Goal: Task Accomplishment & Management: Manage account settings

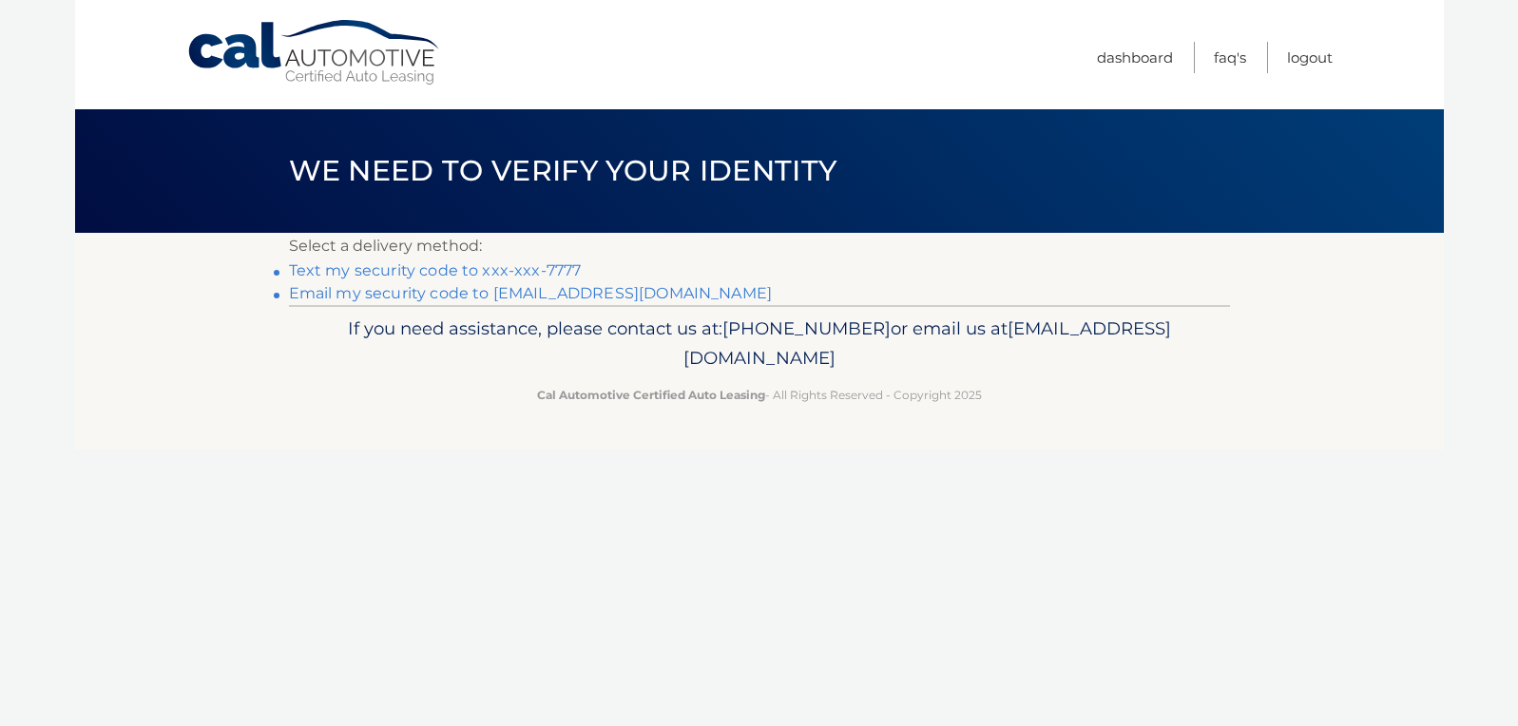
click at [501, 266] on link "Text my security code to xxx-xxx-7777" at bounding box center [435, 270] width 293 height 18
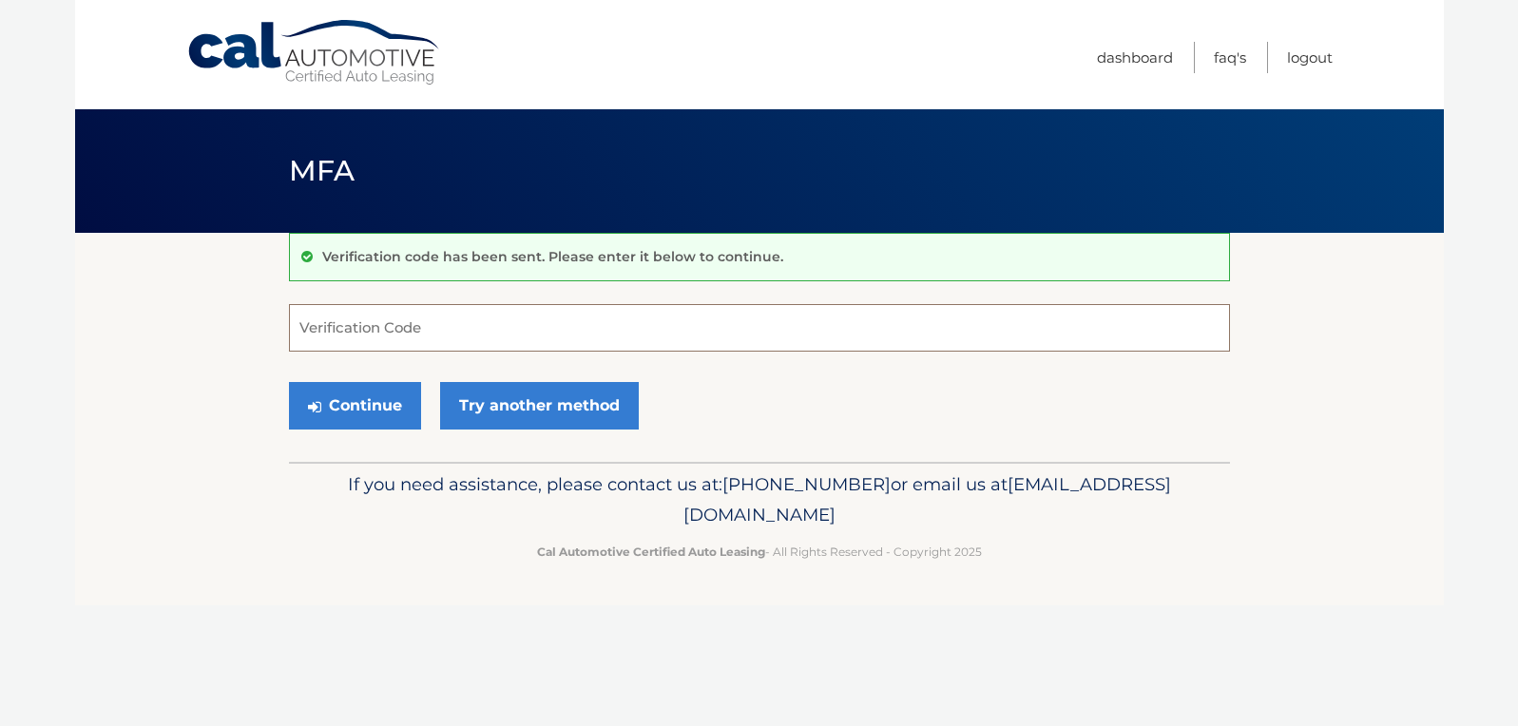
click at [411, 332] on input "Verification Code" at bounding box center [759, 328] width 941 height 48
type input "558360"
click at [370, 409] on button "Continue" at bounding box center [355, 406] width 132 height 48
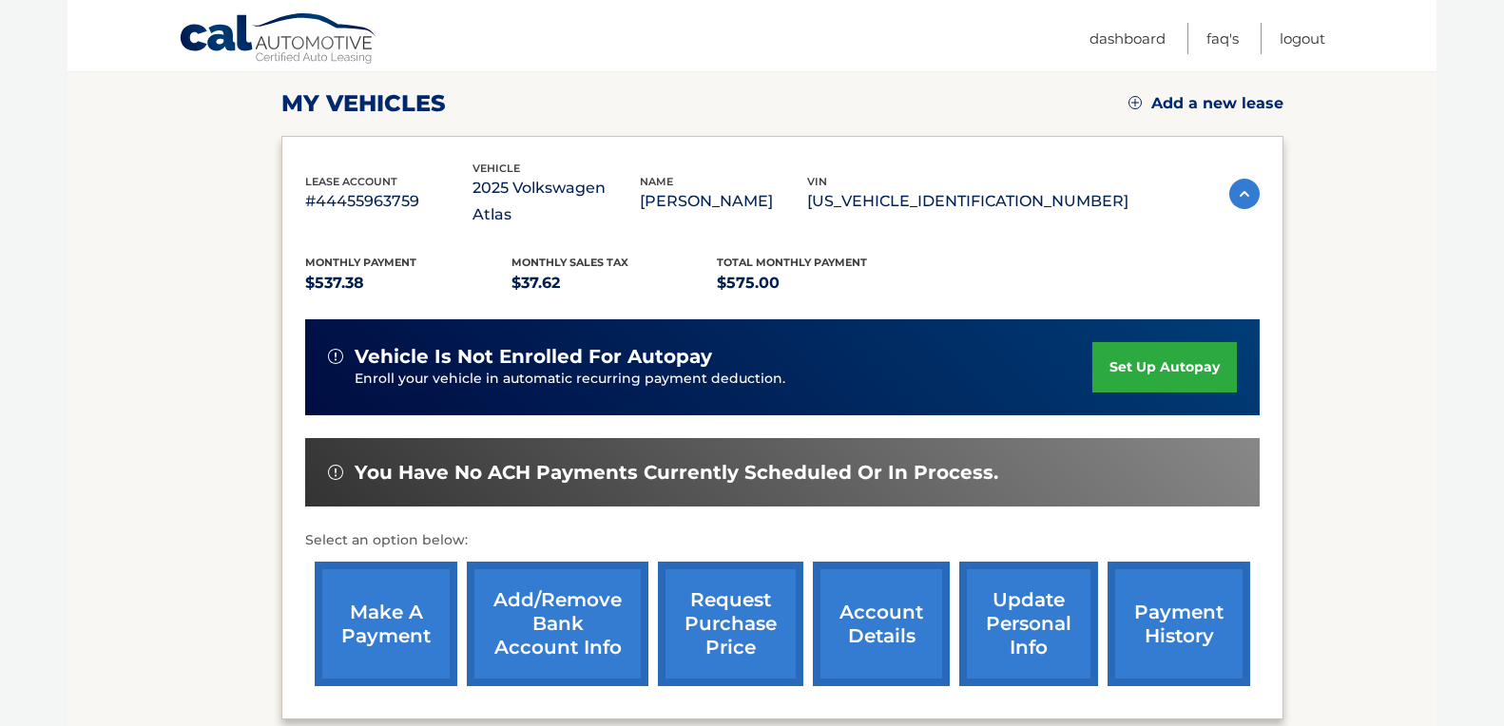
scroll to position [259, 0]
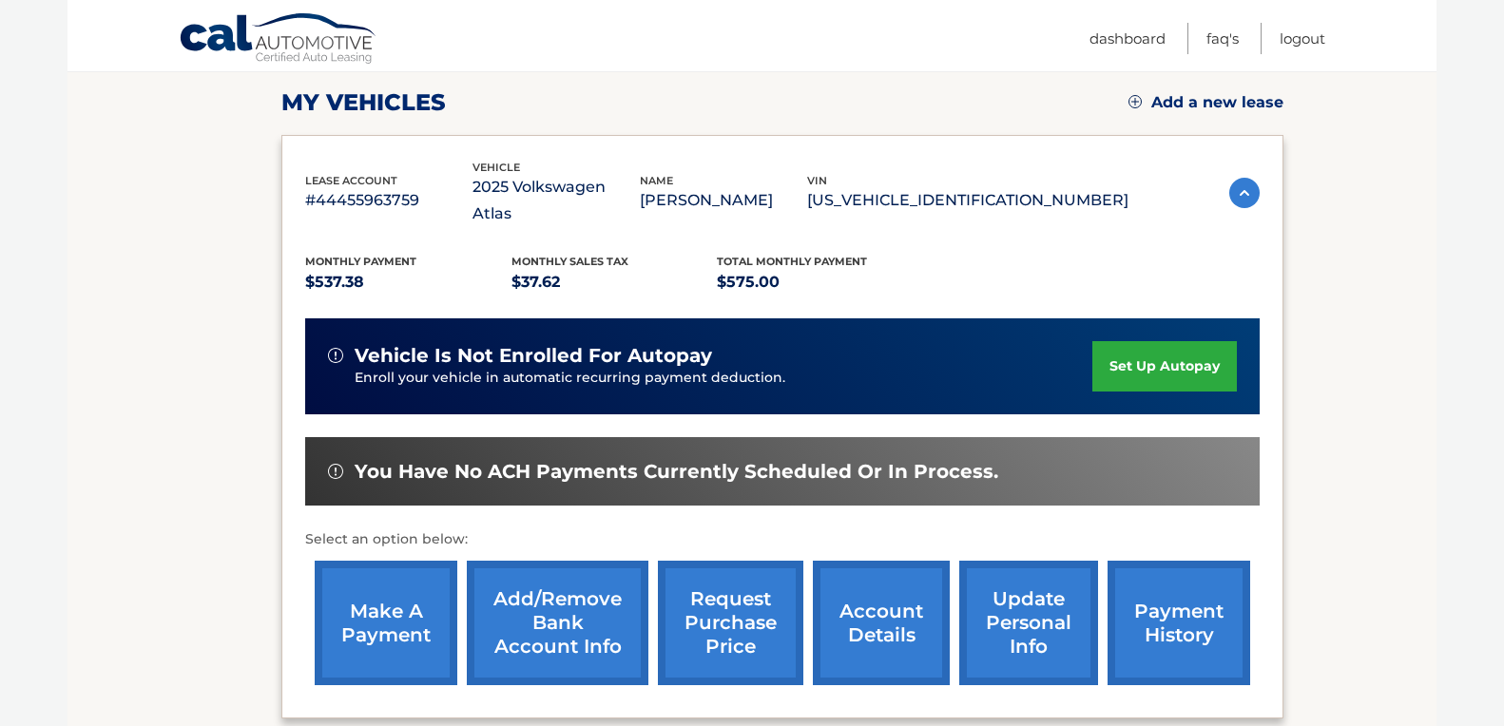
click at [1185, 341] on link "set up autopay" at bounding box center [1164, 366] width 144 height 50
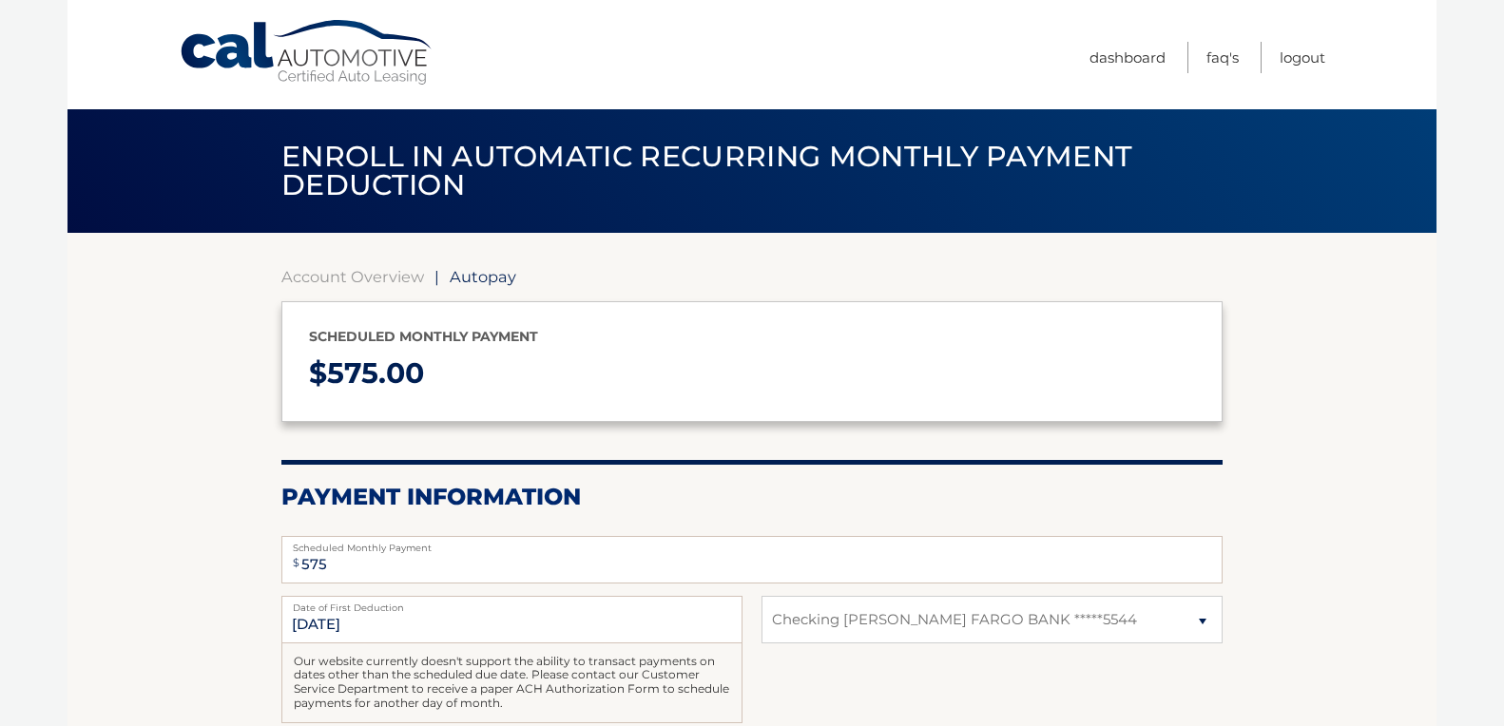
select select "OTFlOTllMjEtZGZkOS00MDIxLWIwYjktNjMxZTY0ZGQ3ZmZi"
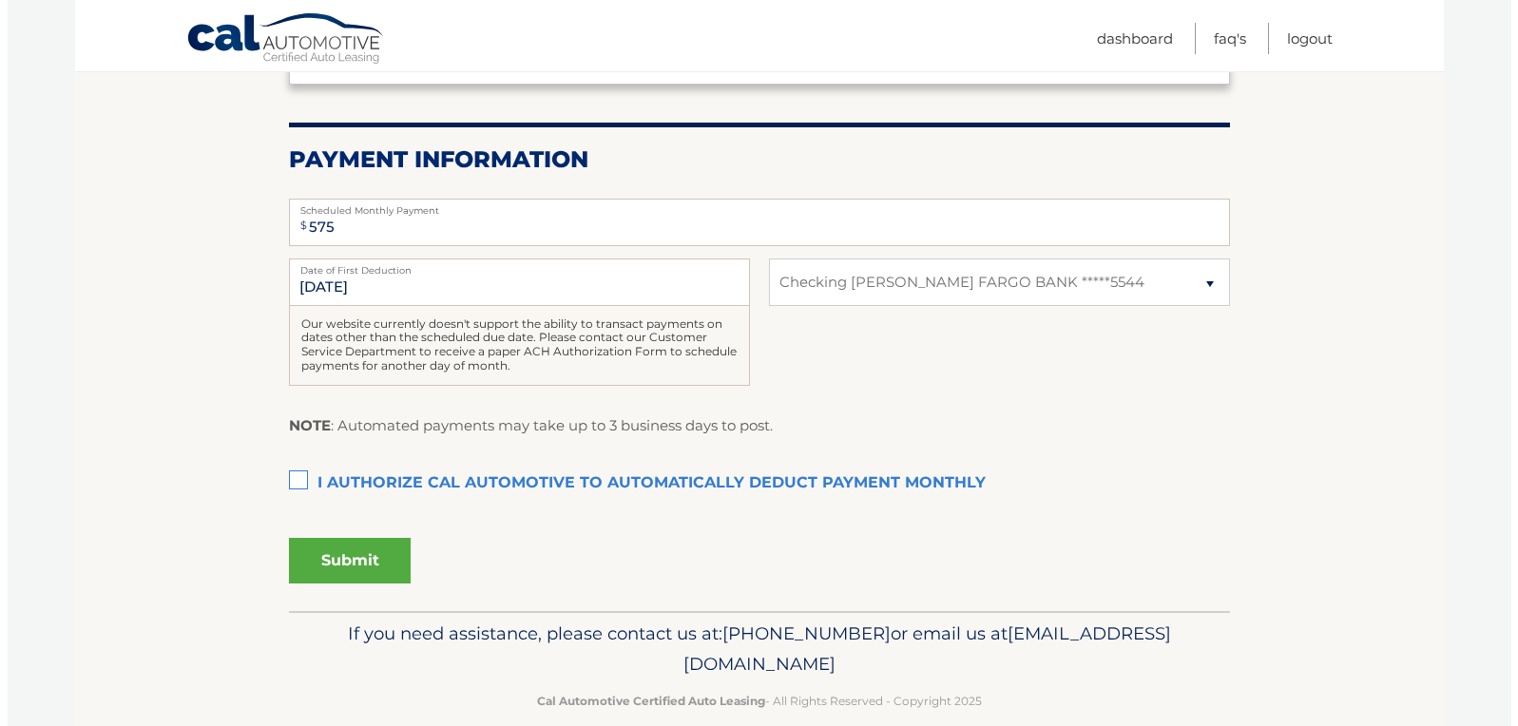
scroll to position [341, 0]
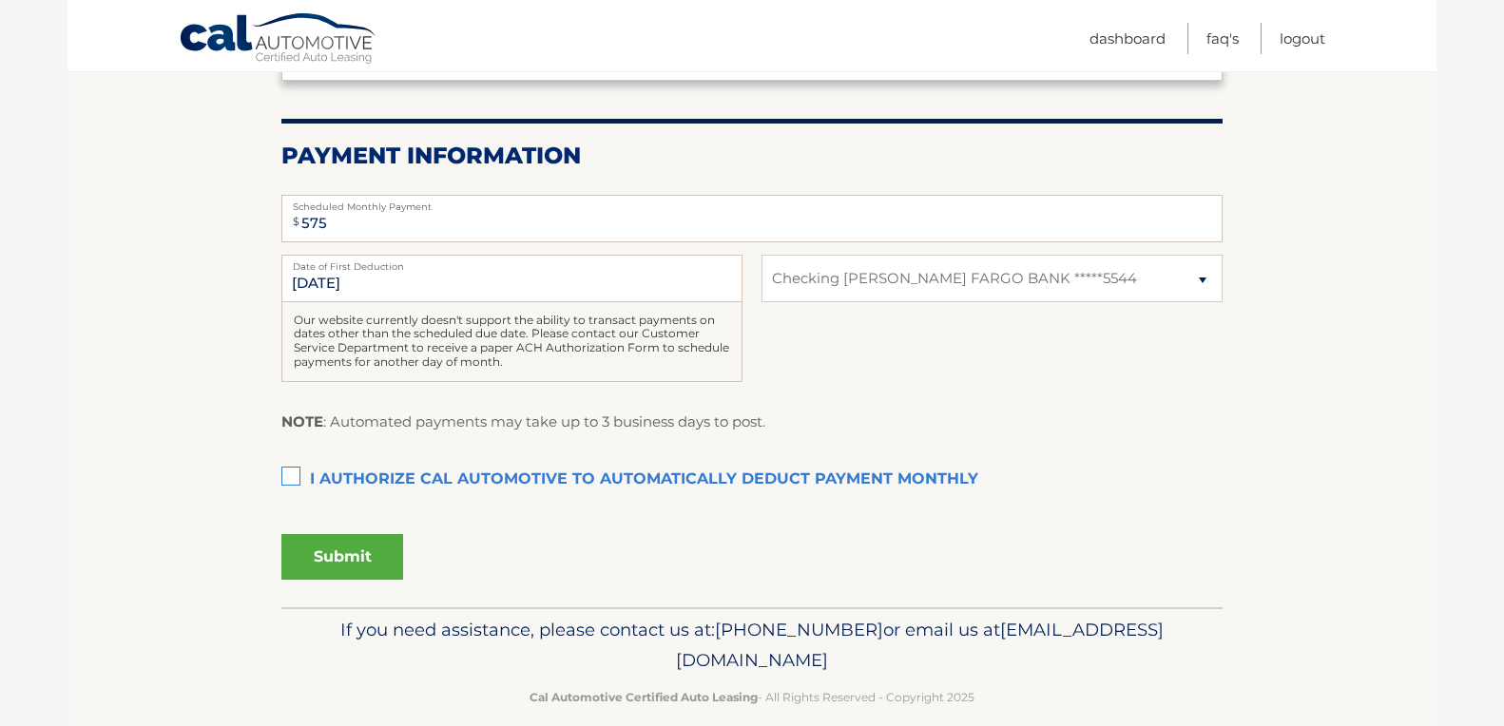
click at [293, 469] on label "I authorize cal automotive to automatically deduct payment monthly This checkbo…" at bounding box center [751, 480] width 941 height 38
click at [0, 0] on input "I authorize cal automotive to automatically deduct payment monthly This checkbo…" at bounding box center [0, 0] width 0 height 0
click at [357, 557] on button "Submit" at bounding box center [342, 557] width 122 height 46
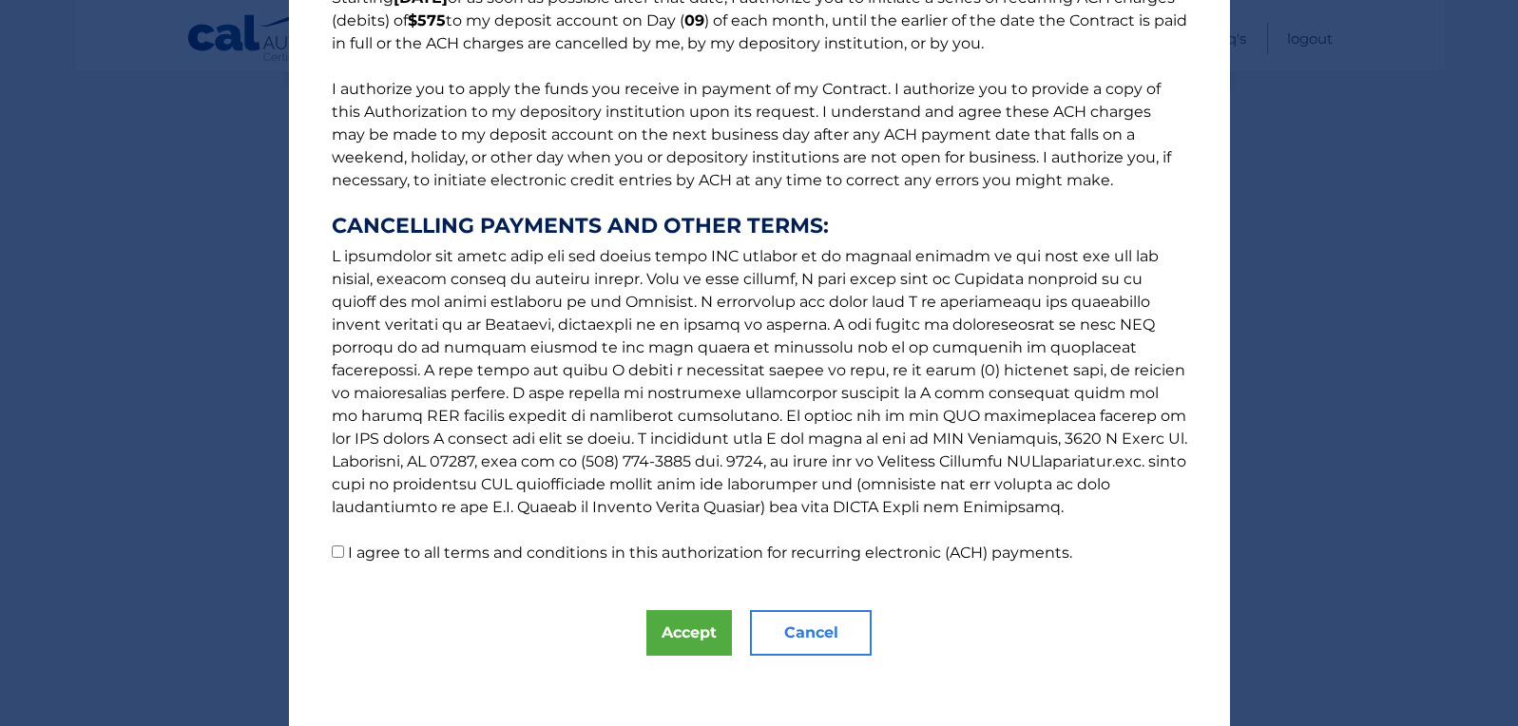
scroll to position [195, 0]
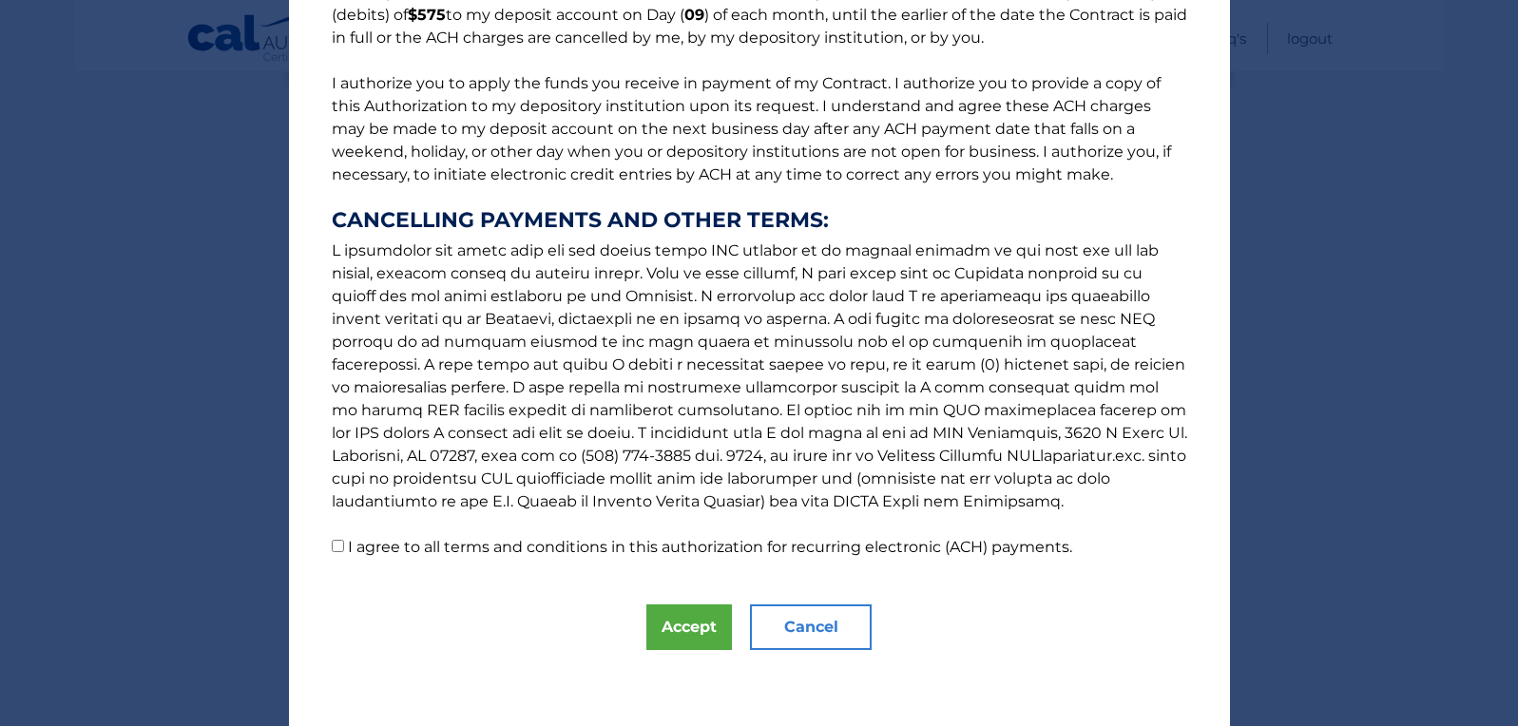
click at [334, 548] on input "I agree to all terms and conditions in this authorization for recurring electro…" at bounding box center [338, 546] width 12 height 12
checkbox input "true"
click at [676, 628] on button "Accept" at bounding box center [689, 628] width 86 height 46
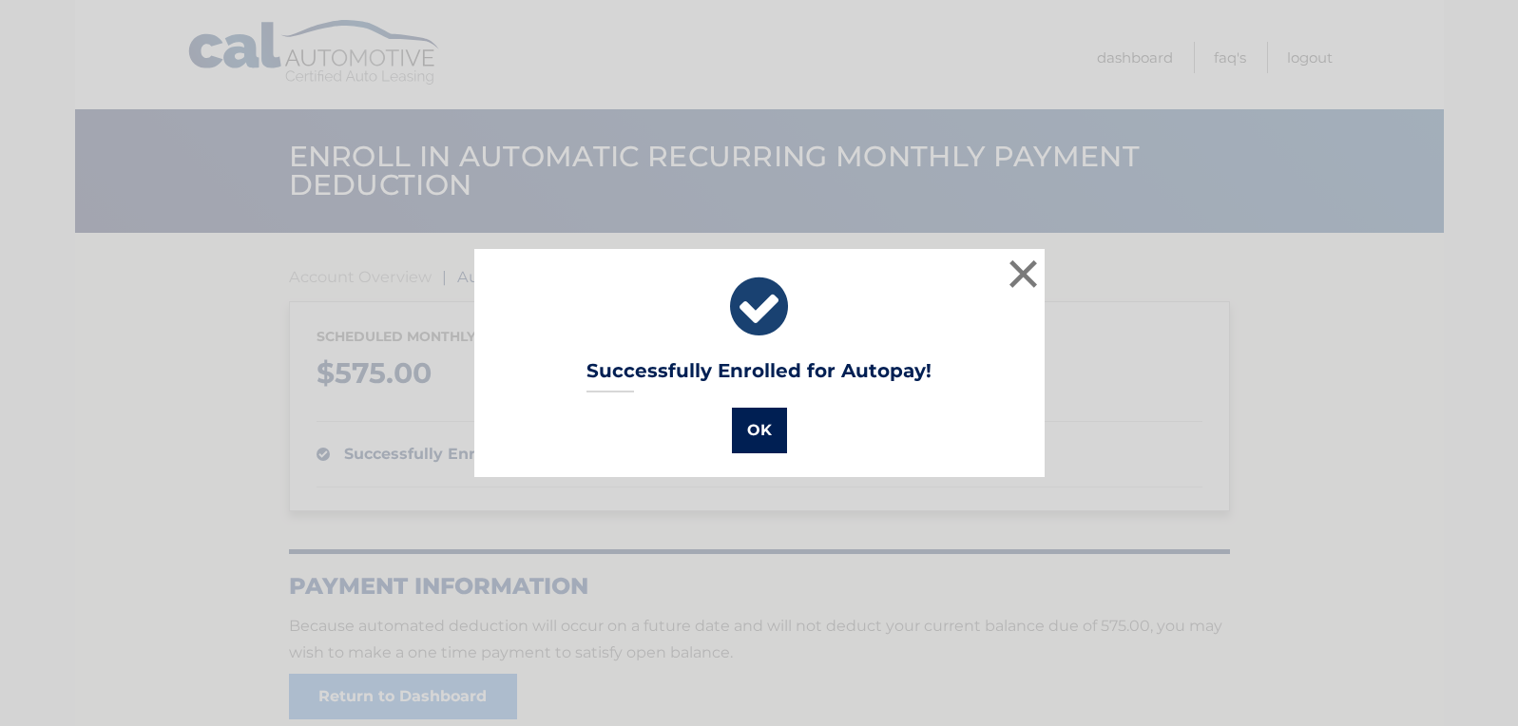
click at [751, 420] on button "OK" at bounding box center [759, 431] width 55 height 46
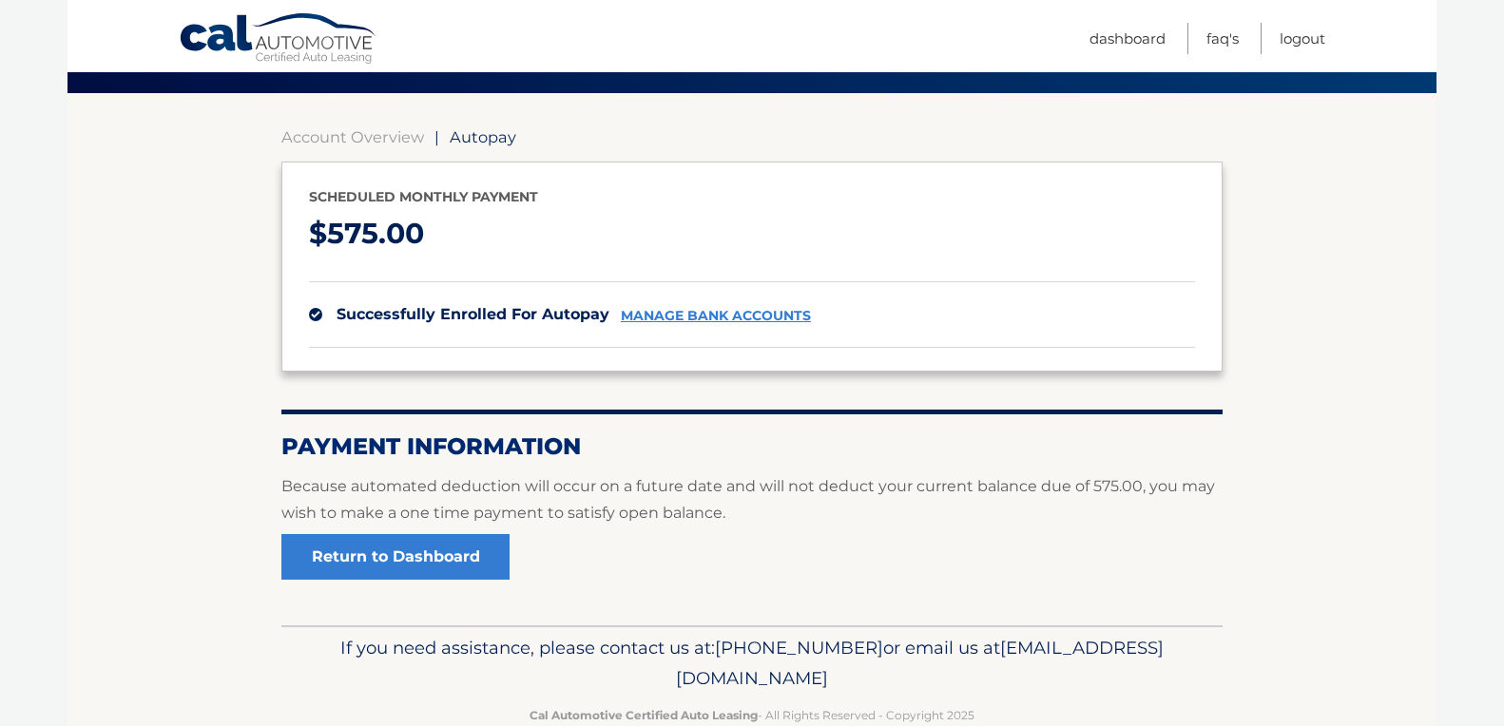
scroll to position [183, 0]
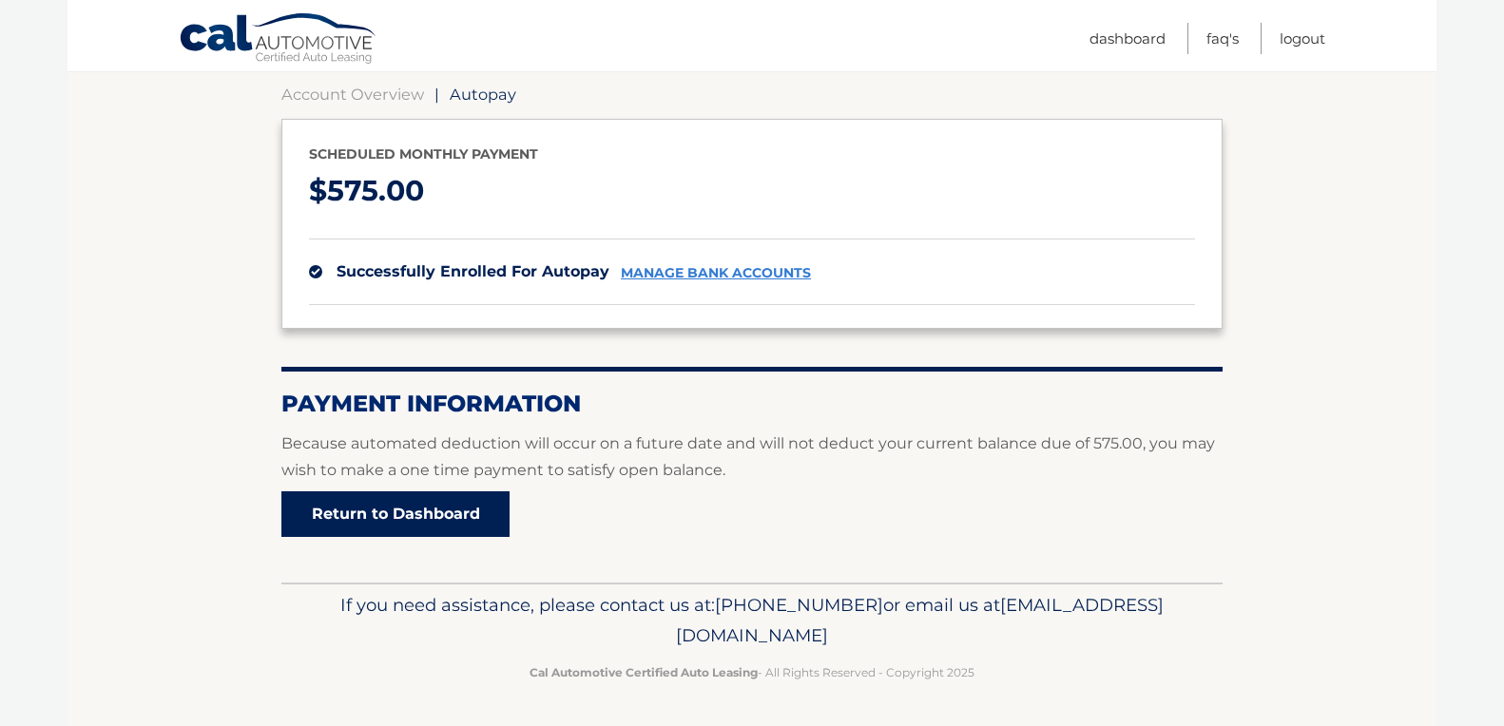
click at [380, 510] on link "Return to Dashboard" at bounding box center [395, 514] width 228 height 46
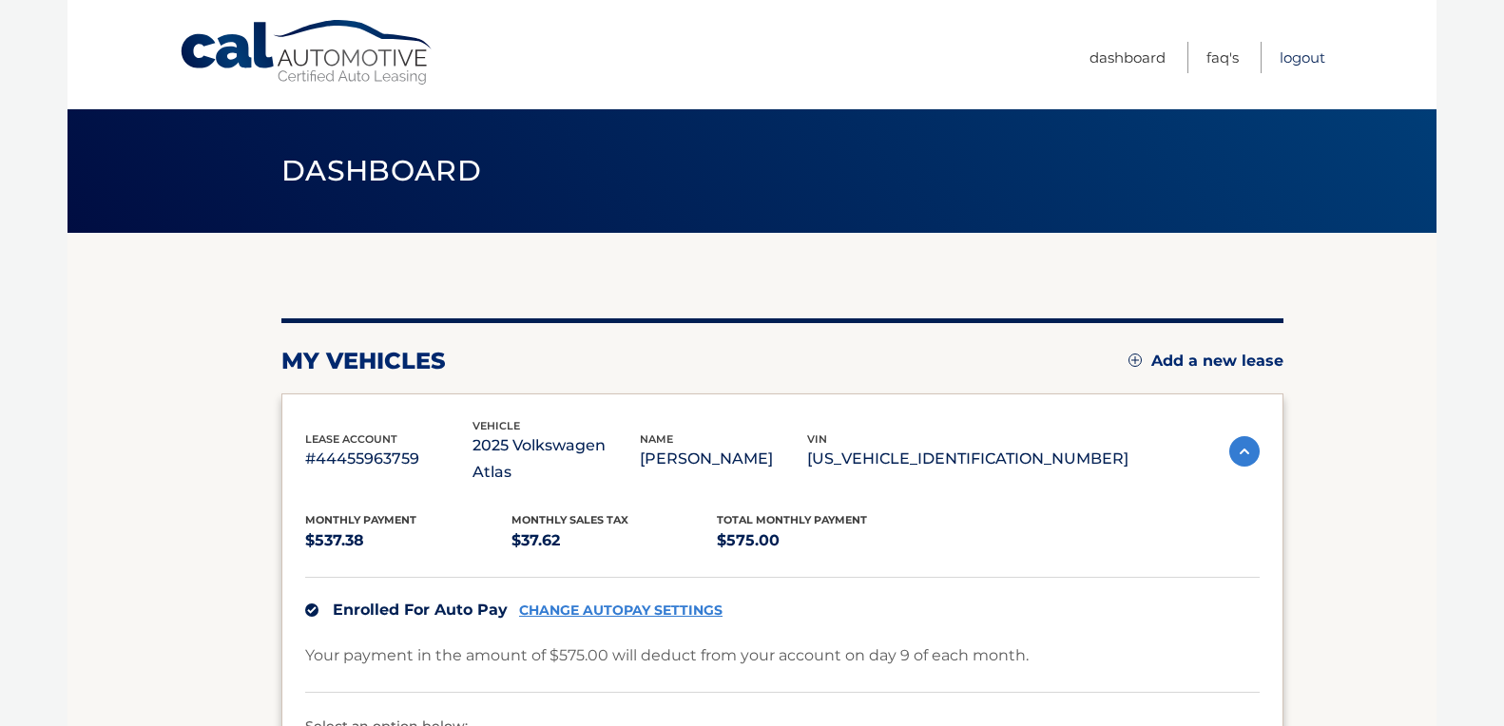
click at [1300, 54] on link "Logout" at bounding box center [1303, 57] width 46 height 31
